Goal: Task Accomplishment & Management: Manage account settings

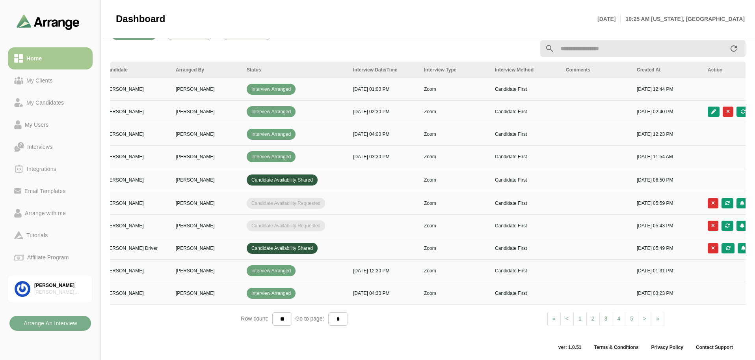
scroll to position [0, 85]
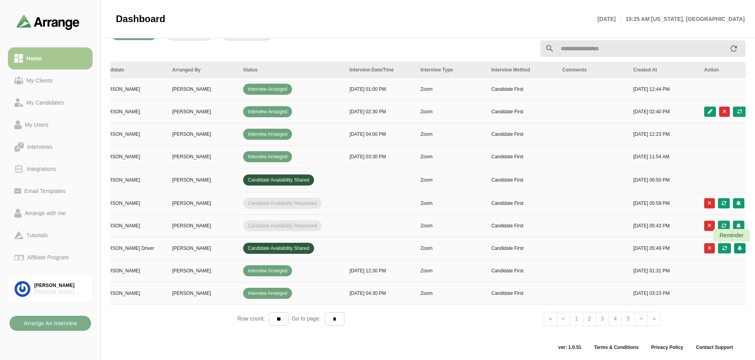
click at [742, 246] on icon "button" at bounding box center [740, 248] width 5 height 5
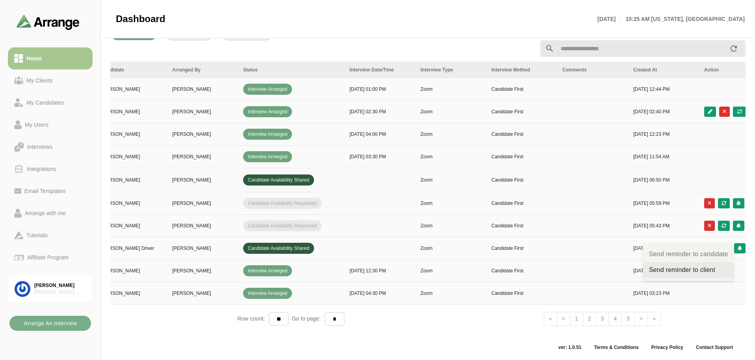
click at [701, 269] on div "Send reminder to client" at bounding box center [688, 269] width 79 height 9
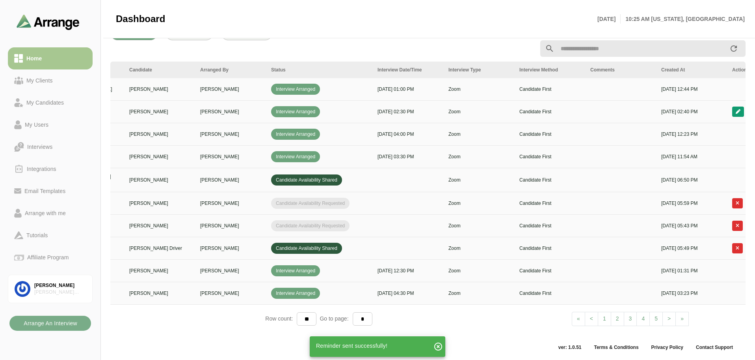
scroll to position [0, 25]
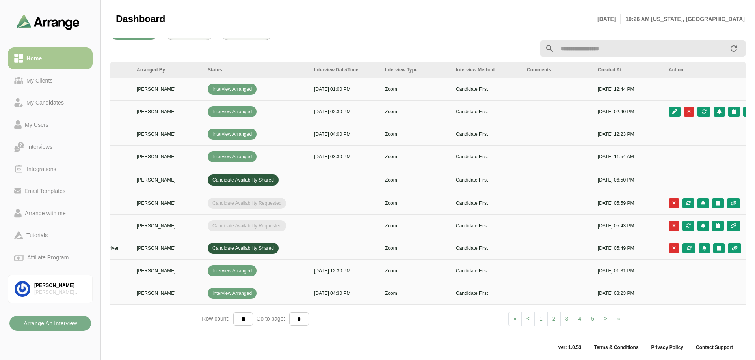
scroll to position [0, 129]
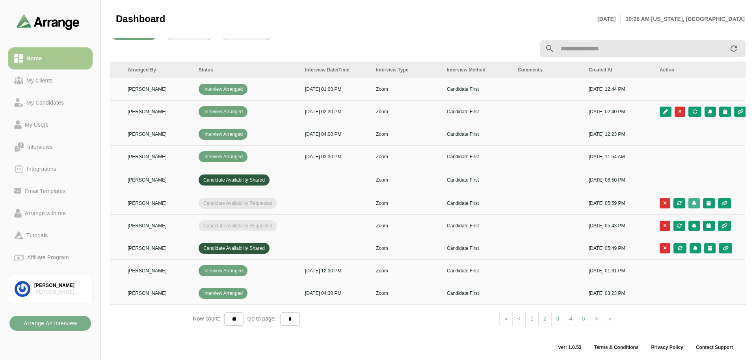
click at [697, 199] on button "button" at bounding box center [694, 203] width 11 height 10
click at [671, 207] on div "Send reminder to candidate" at bounding box center [643, 208] width 79 height 9
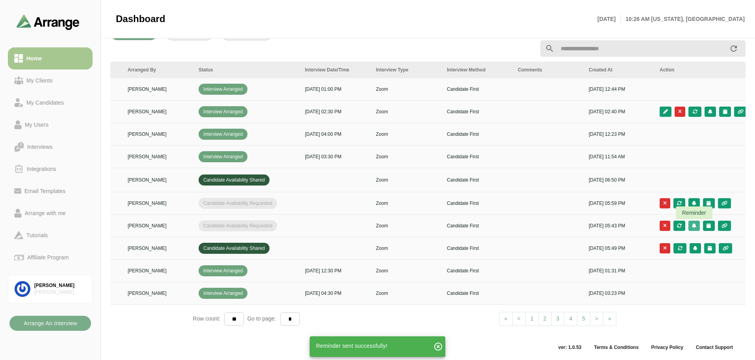
click at [692, 223] on icon "button" at bounding box center [694, 225] width 5 height 5
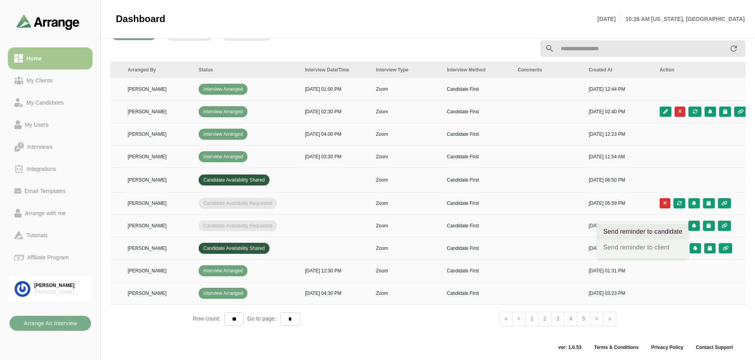
click at [668, 228] on div "Send reminder to candidate" at bounding box center [643, 231] width 79 height 9
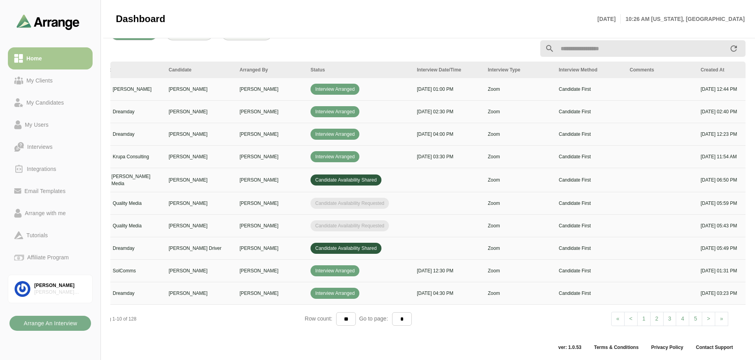
scroll to position [0, 12]
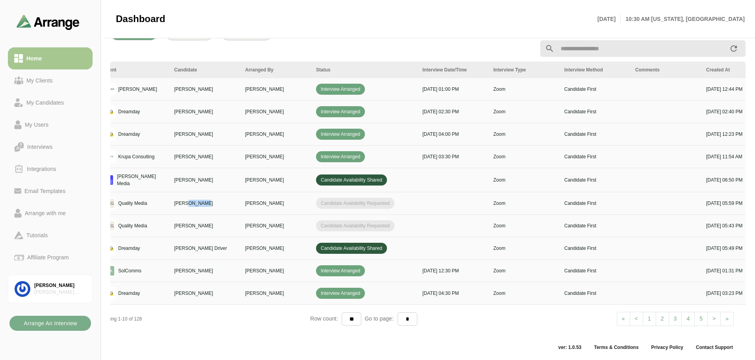
drag, startPoint x: 187, startPoint y: 199, endPoint x: 203, endPoint y: 201, distance: 16.6
click at [203, 201] on p "[PERSON_NAME]" at bounding box center [205, 203] width 62 height 7
copy p "Soiland"
click at [658, 316] on link "2" at bounding box center [662, 318] width 13 height 14
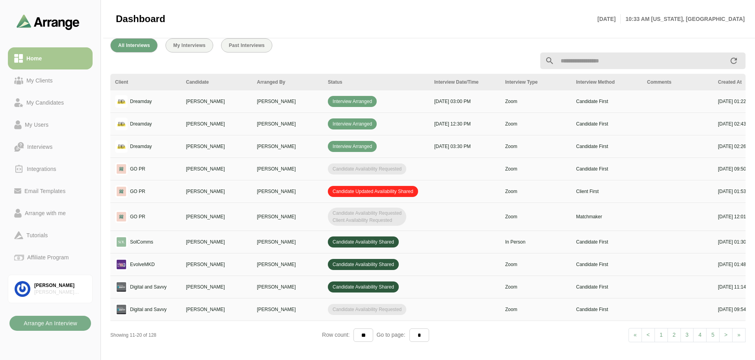
scroll to position [297, 0]
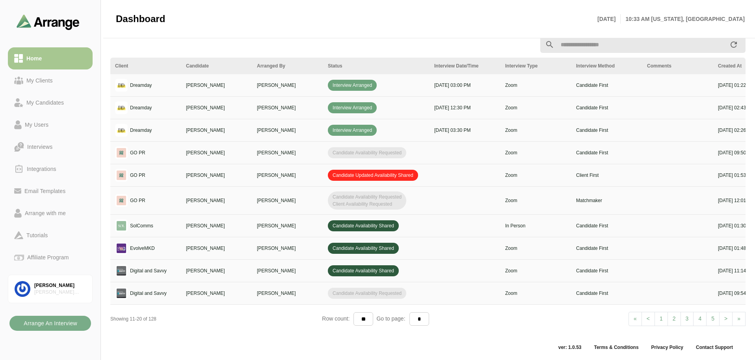
click at [688, 321] on link "3" at bounding box center [687, 318] width 13 height 14
select select "*"
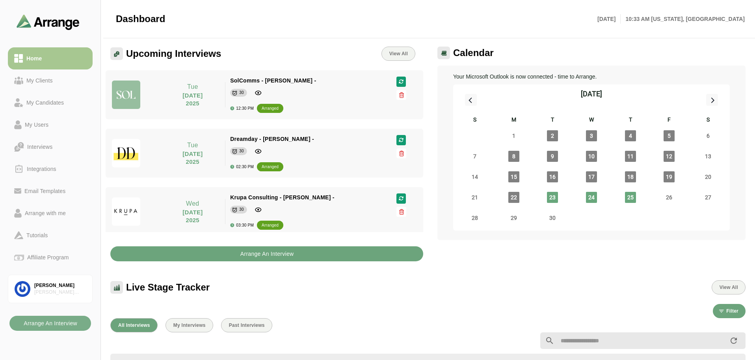
scroll to position [0, 0]
